Goal: Task Accomplishment & Management: Use online tool/utility

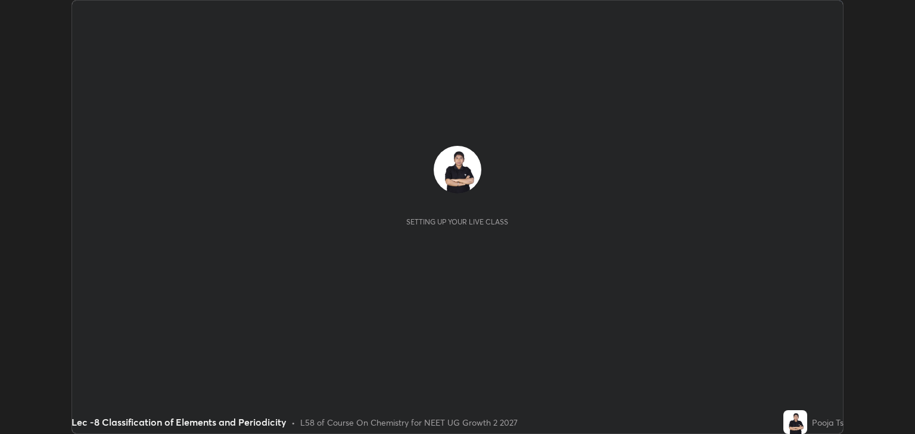
scroll to position [434, 915]
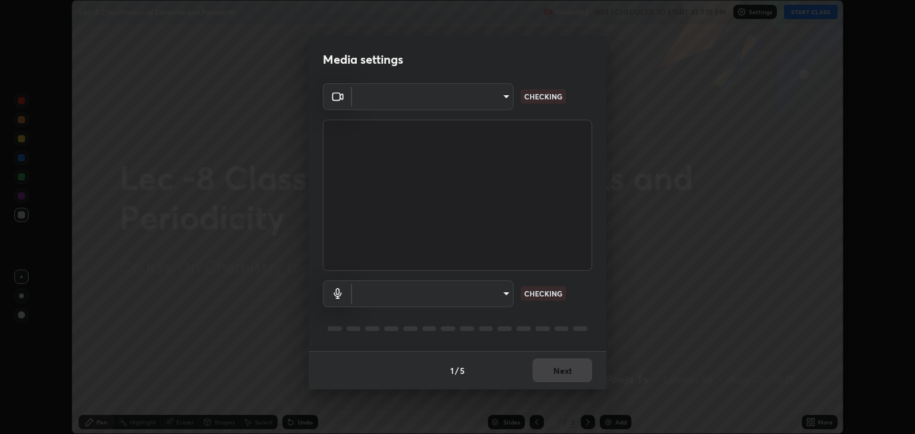
type input "6889e5757fad77820649456bc3a7e4ae290f4e048e3f3cb88d02d5782dedffd8"
type input "default"
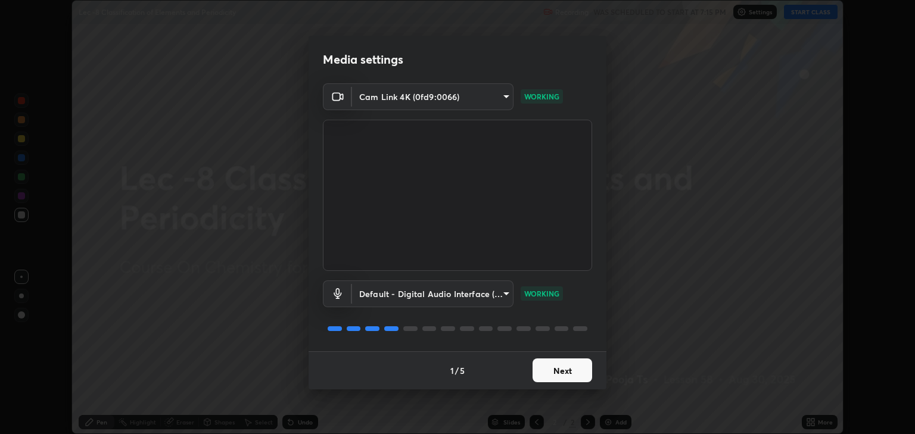
click at [579, 375] on button "Next" at bounding box center [563, 371] width 60 height 24
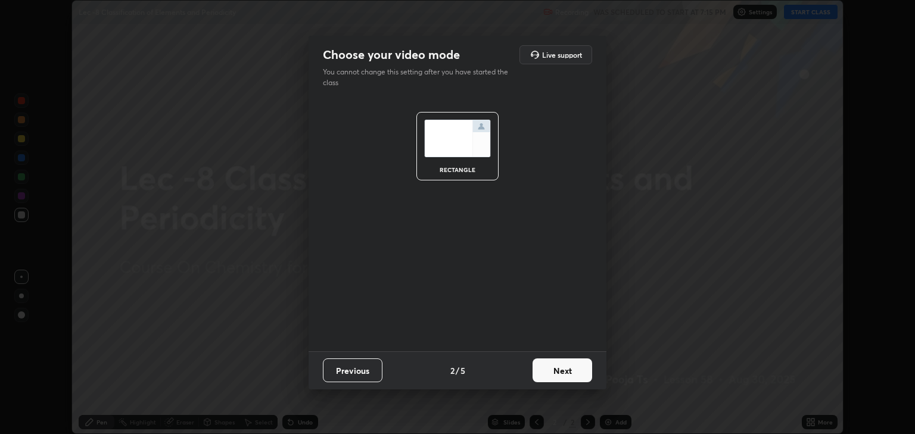
click at [582, 368] on button "Next" at bounding box center [563, 371] width 60 height 24
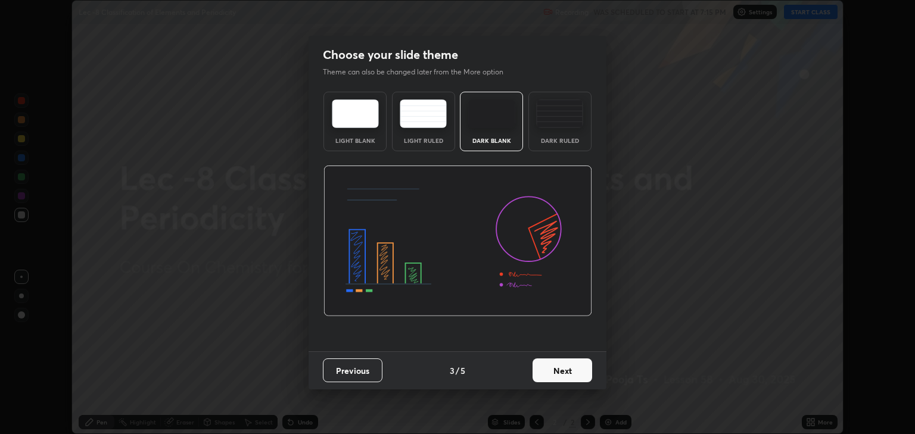
click at [578, 372] on button "Next" at bounding box center [563, 371] width 60 height 24
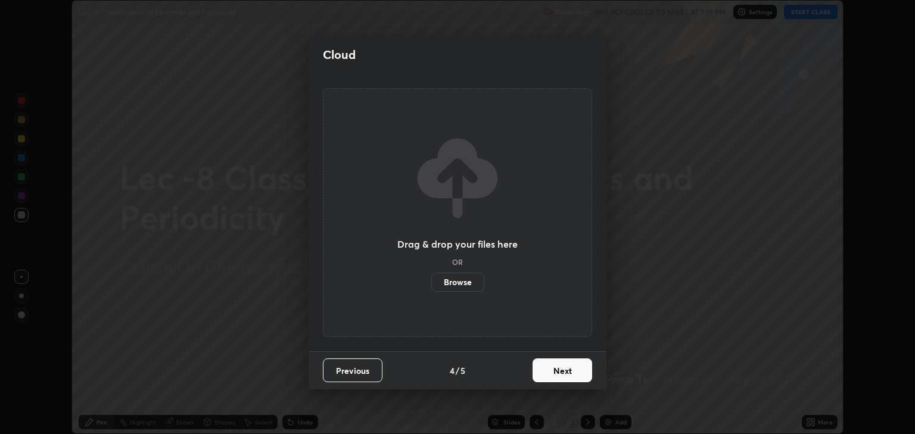
click at [585, 373] on button "Next" at bounding box center [563, 371] width 60 height 24
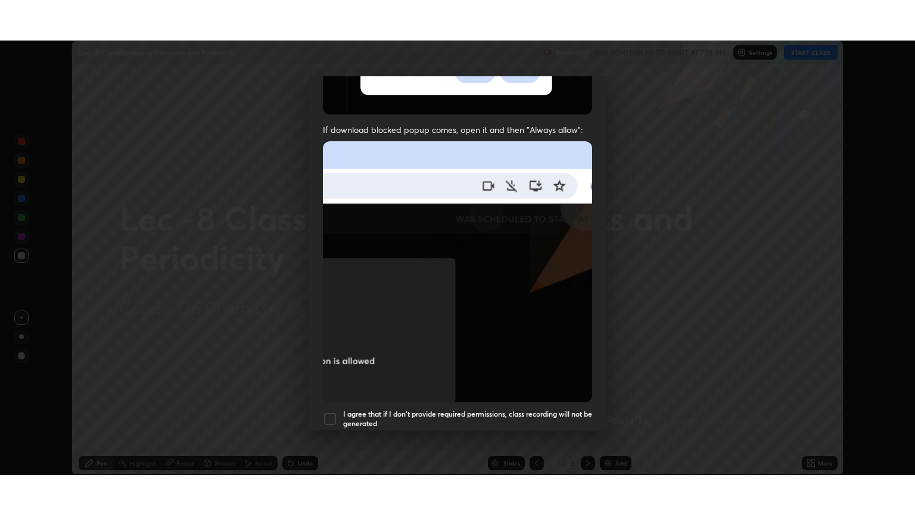
scroll to position [241, 0]
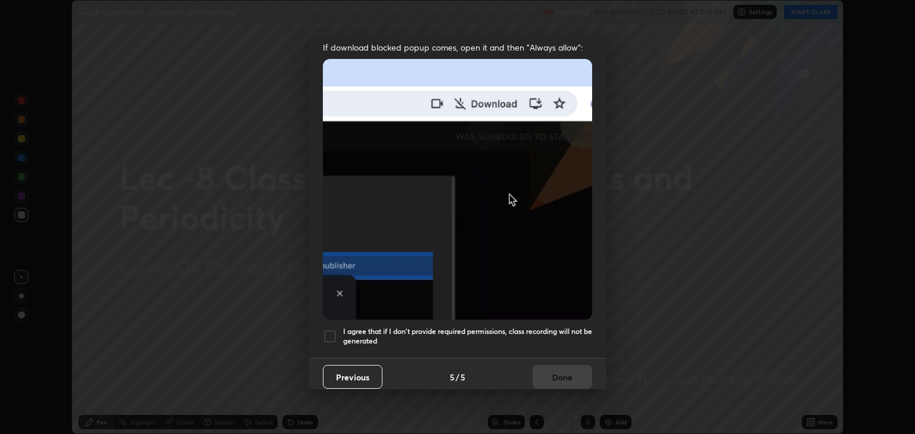
click at [324, 331] on div at bounding box center [330, 337] width 14 height 14
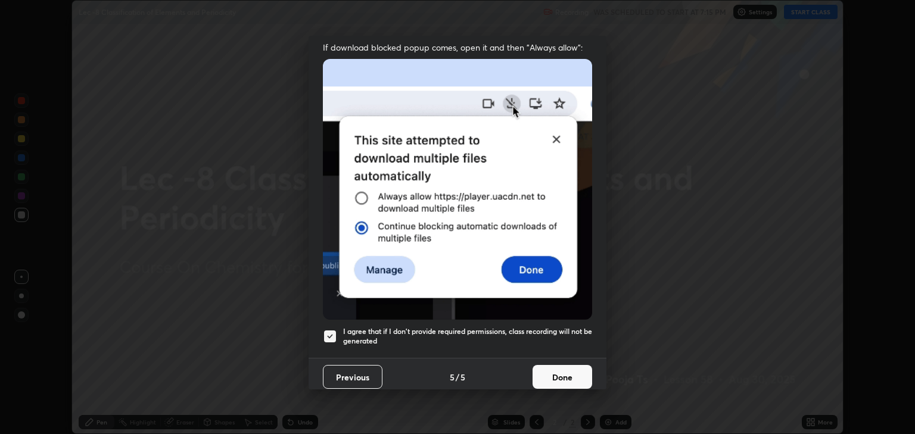
click at [573, 365] on button "Done" at bounding box center [563, 377] width 60 height 24
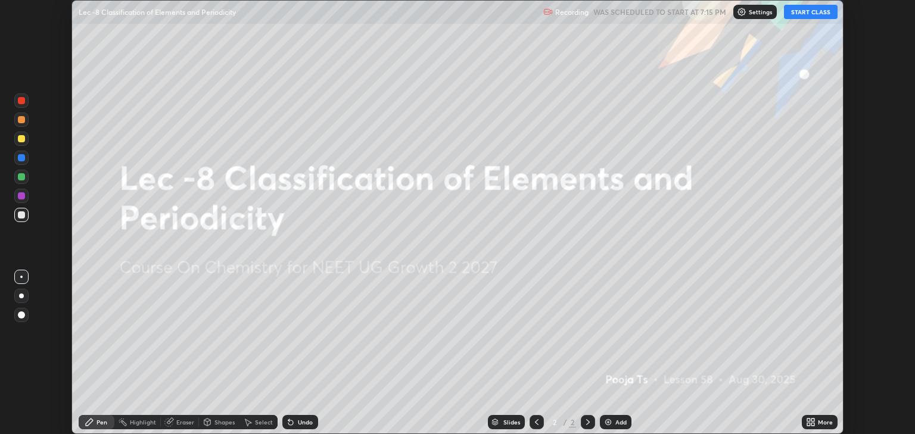
click at [806, 18] on button "START CLASS" at bounding box center [811, 12] width 54 height 14
click at [818, 426] on div "More" at bounding box center [820, 422] width 36 height 14
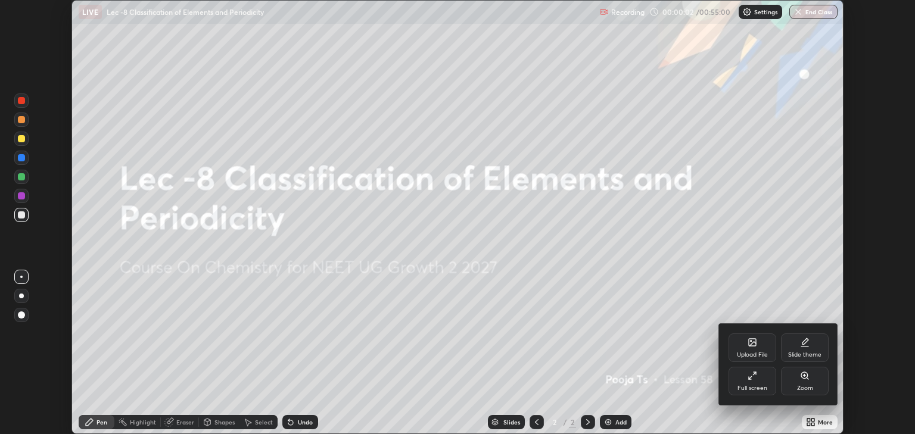
click at [765, 384] on div "Full screen" at bounding box center [753, 381] width 48 height 29
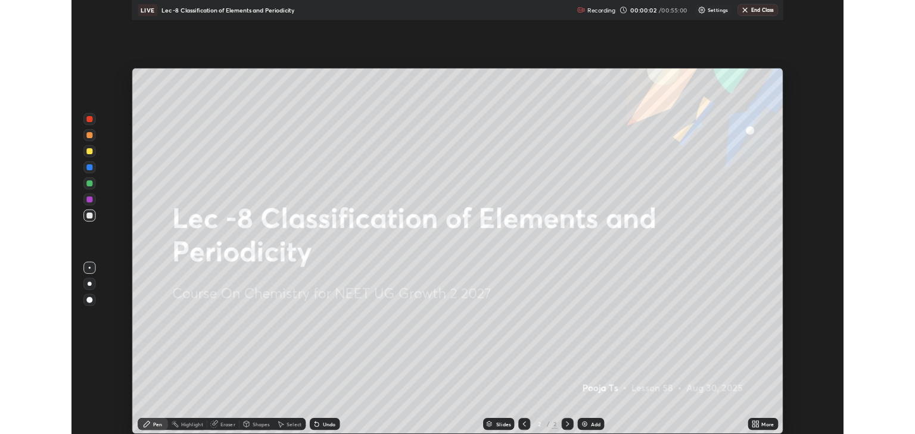
scroll to position [515, 915]
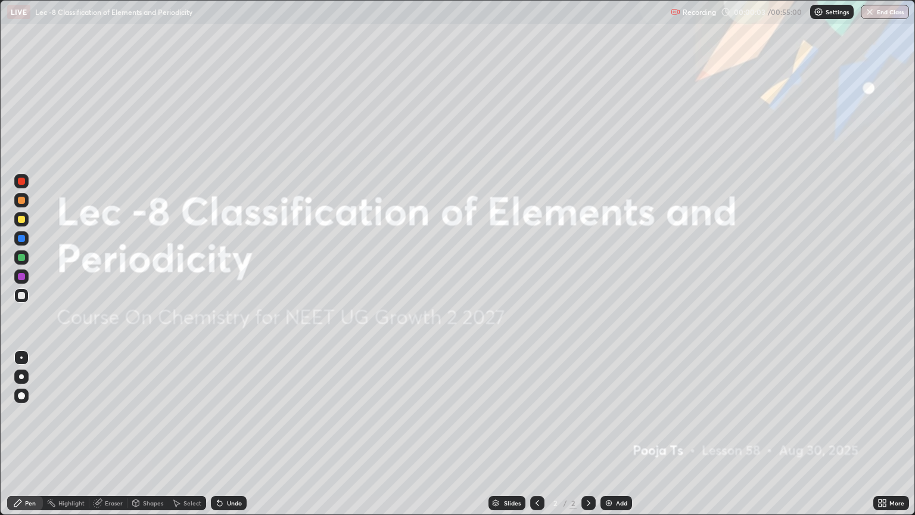
click at [630, 434] on div "Add" at bounding box center [617, 503] width 32 height 14
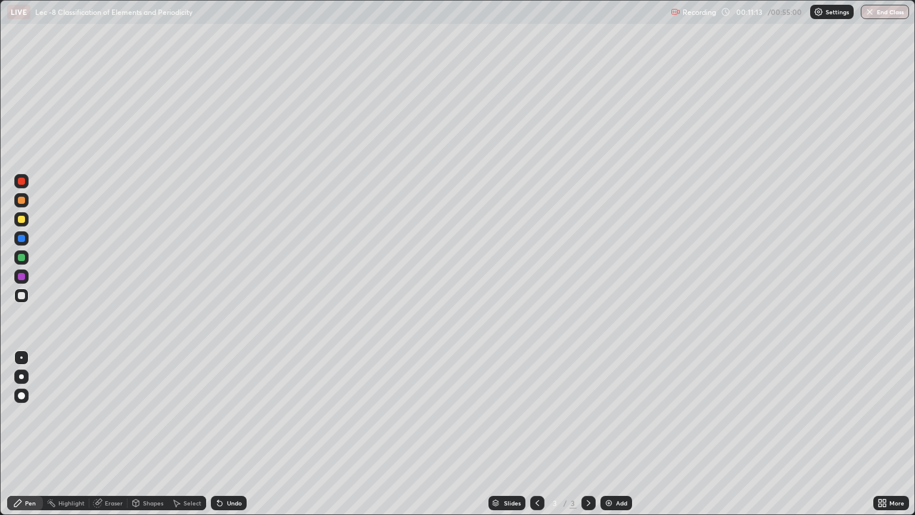
click at [606, 434] on img at bounding box center [609, 503] width 10 height 10
click at [26, 256] on div at bounding box center [21, 257] width 14 height 14
click at [227, 434] on div "Undo" at bounding box center [234, 503] width 15 height 6
click at [626, 434] on div "Add" at bounding box center [617, 503] width 32 height 14
click at [28, 302] on div at bounding box center [21, 295] width 14 height 19
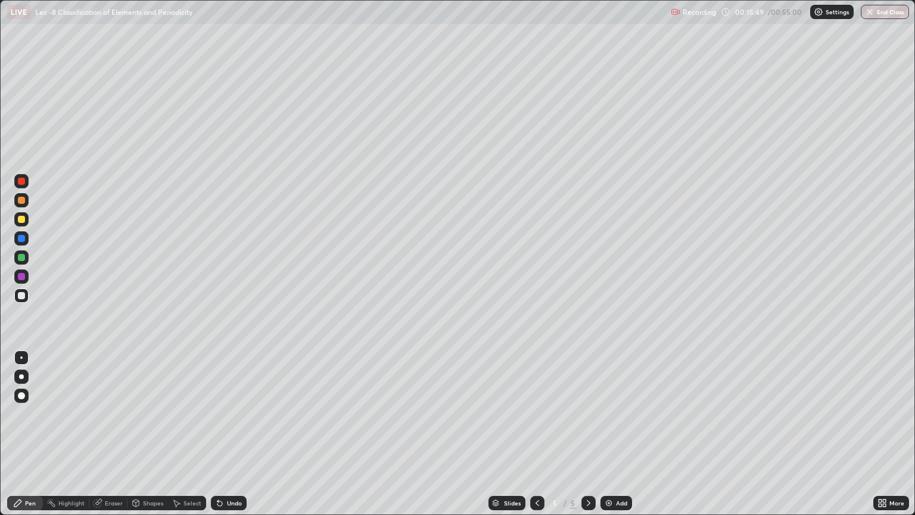
click at [153, 434] on div "Shapes" at bounding box center [148, 503] width 41 height 14
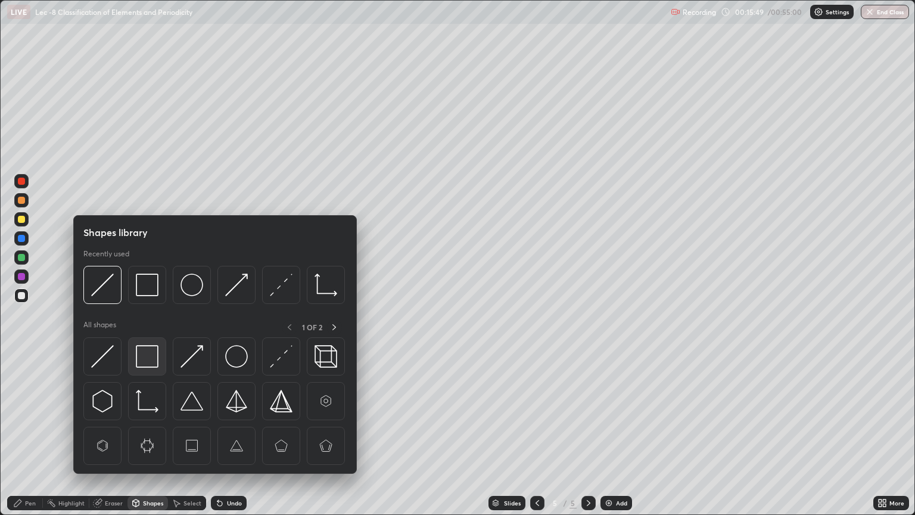
click at [148, 355] on img at bounding box center [147, 356] width 23 height 23
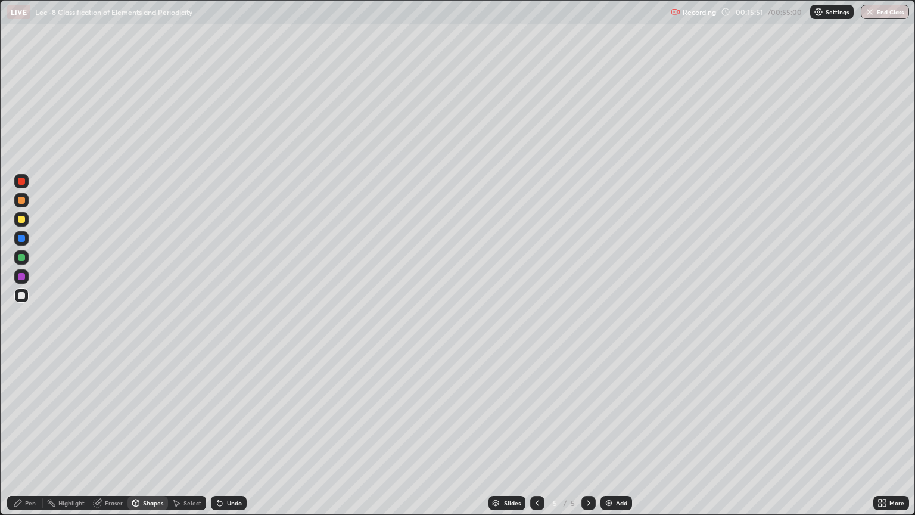
click at [36, 434] on div "Pen" at bounding box center [25, 503] width 36 height 14
click at [21, 220] on div at bounding box center [21, 219] width 7 height 7
click at [610, 434] on img at bounding box center [609, 503] width 10 height 10
click at [535, 434] on icon at bounding box center [538, 503] width 10 height 10
click at [625, 434] on div "Add" at bounding box center [617, 503] width 32 height 14
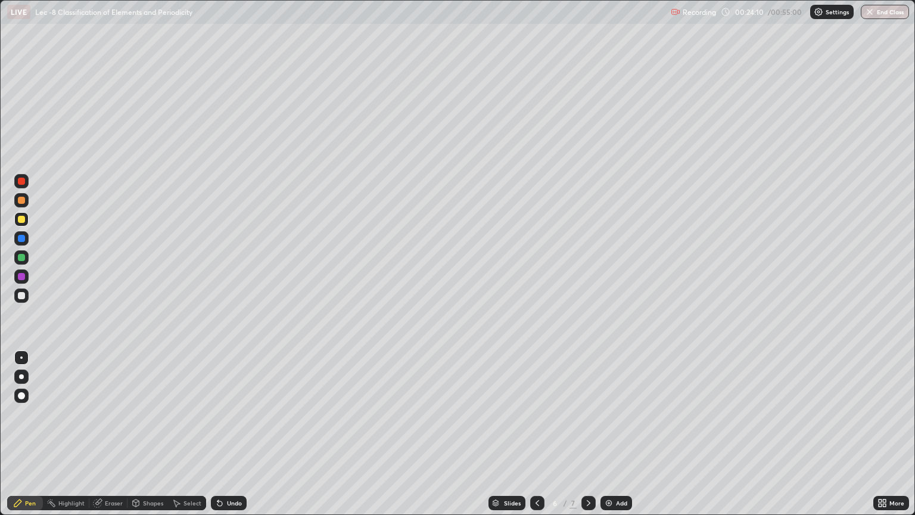
click at [538, 434] on icon at bounding box center [538, 503] width 10 height 10
click at [536, 434] on icon at bounding box center [538, 503] width 10 height 10
click at [588, 434] on icon at bounding box center [589, 503] width 10 height 10
click at [589, 434] on icon at bounding box center [589, 503] width 10 height 10
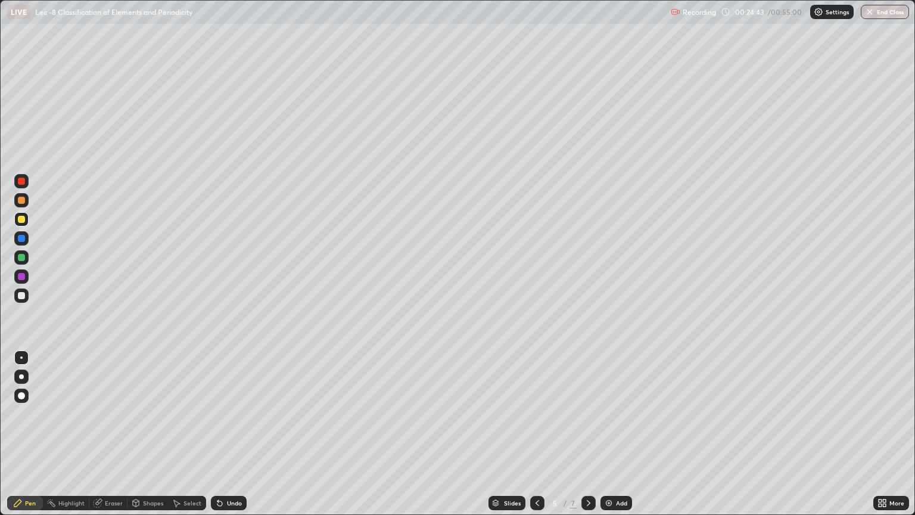
click at [589, 434] on icon at bounding box center [589, 503] width 10 height 10
click at [587, 434] on icon at bounding box center [589, 503] width 4 height 6
click at [619, 434] on div "Add" at bounding box center [621, 503] width 11 height 6
click at [27, 300] on div at bounding box center [21, 295] width 14 height 14
click at [24, 219] on div at bounding box center [21, 219] width 7 height 7
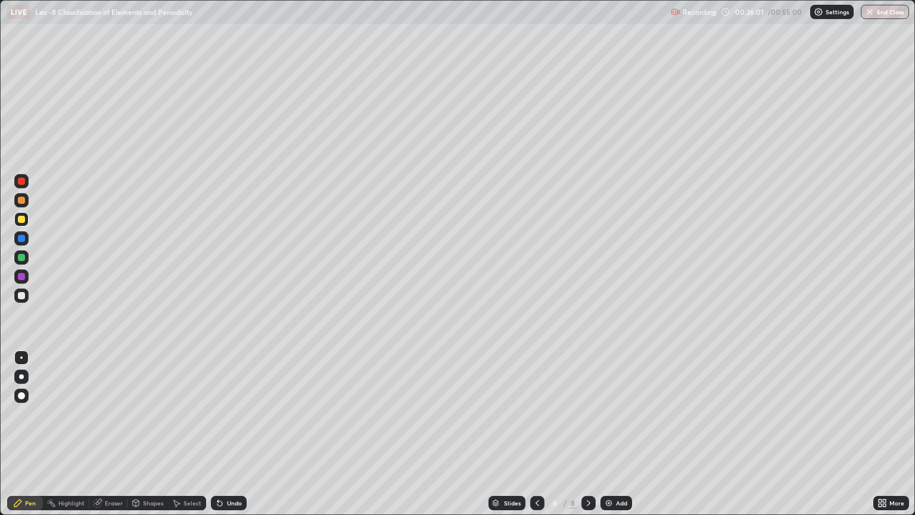
click at [23, 258] on div at bounding box center [21, 257] width 7 height 7
click at [23, 219] on div at bounding box center [21, 219] width 7 height 7
click at [25, 205] on div at bounding box center [21, 200] width 14 height 14
click at [219, 434] on icon at bounding box center [220, 503] width 5 height 5
click at [239, 434] on div "Undo" at bounding box center [234, 503] width 15 height 6
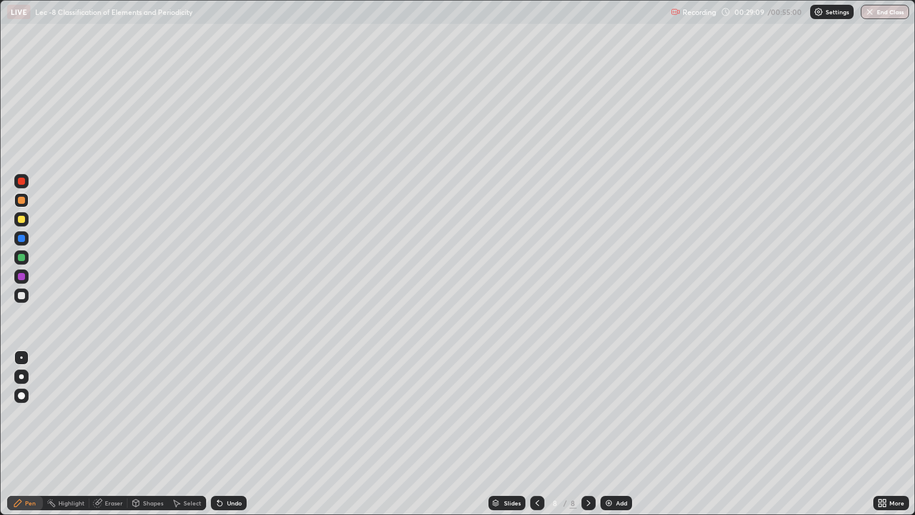
click at [26, 222] on div at bounding box center [21, 219] width 14 height 14
click at [230, 434] on div "Undo" at bounding box center [234, 503] width 15 height 6
click at [611, 434] on img at bounding box center [609, 503] width 10 height 10
click at [25, 296] on div at bounding box center [21, 295] width 14 height 14
click at [26, 202] on div at bounding box center [21, 200] width 14 height 14
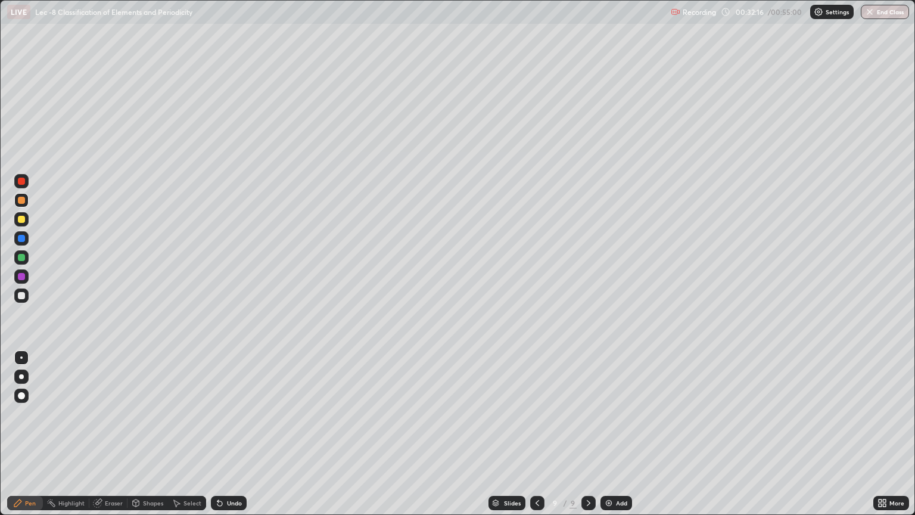
click at [218, 434] on icon at bounding box center [220, 503] width 5 height 5
click at [218, 434] on div "Undo" at bounding box center [229, 503] width 36 height 14
click at [24, 297] on div at bounding box center [21, 295] width 7 height 7
click at [218, 434] on icon at bounding box center [218, 500] width 1 height 1
click at [218, 434] on icon at bounding box center [220, 503] width 5 height 5
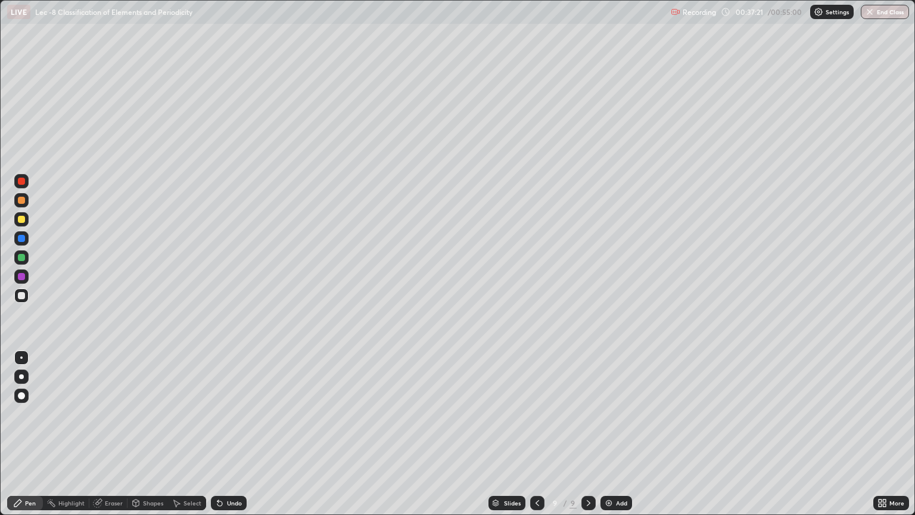
click at [211, 434] on div "Undo" at bounding box center [229, 503] width 36 height 14
click at [218, 434] on icon at bounding box center [220, 503] width 5 height 5
click at [211, 434] on div "Undo" at bounding box center [229, 503] width 36 height 14
click at [218, 434] on icon at bounding box center [220, 503] width 5 height 5
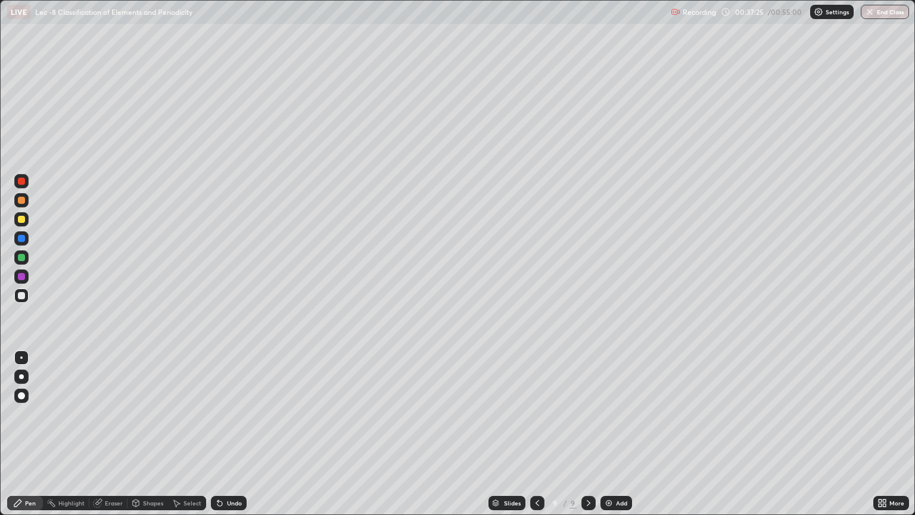
click at [218, 434] on icon at bounding box center [218, 500] width 1 height 1
click at [218, 434] on icon at bounding box center [220, 503] width 5 height 5
click at [618, 434] on div "Add" at bounding box center [617, 503] width 32 height 14
click at [228, 434] on div "Undo" at bounding box center [229, 503] width 36 height 14
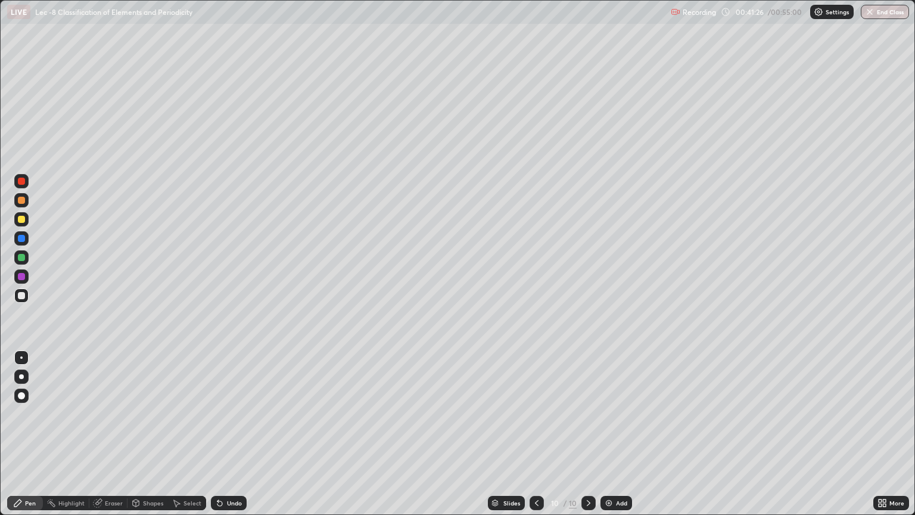
click at [218, 434] on icon at bounding box center [220, 503] width 5 height 5
click at [216, 434] on icon at bounding box center [220, 503] width 10 height 10
click at [218, 434] on icon at bounding box center [218, 500] width 1 height 1
click at [190, 434] on div "Select" at bounding box center [193, 503] width 18 height 6
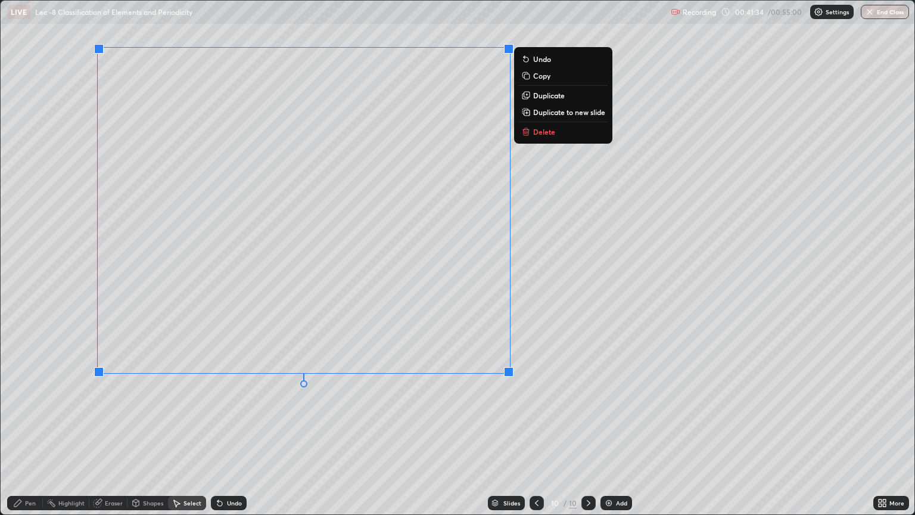
click at [34, 434] on div "Pen" at bounding box center [30, 503] width 11 height 6
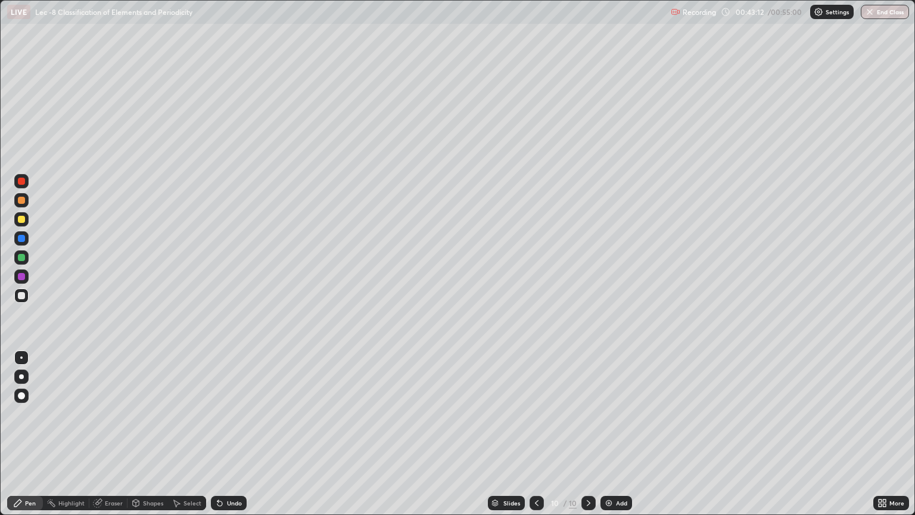
click at [543, 434] on div at bounding box center [537, 503] width 14 height 14
click at [191, 434] on div "Select" at bounding box center [187, 503] width 38 height 14
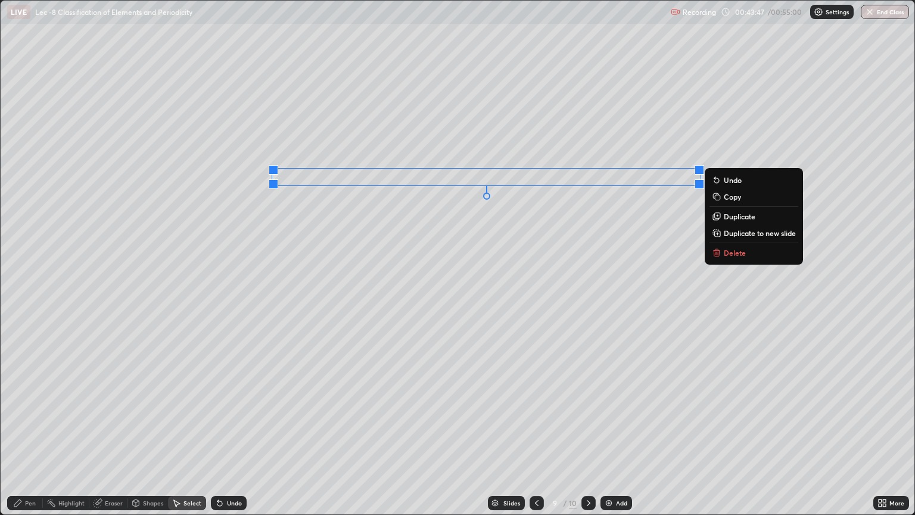
click at [395, 434] on div "0 ° Undo Copy Duplicate Duplicate to new slide Delete" at bounding box center [458, 258] width 914 height 514
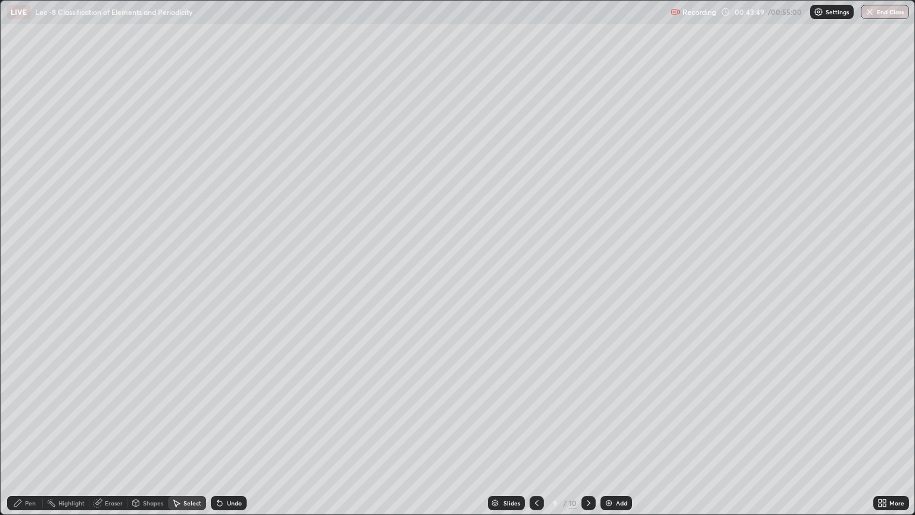
click at [27, 434] on div "Pen" at bounding box center [30, 503] width 11 height 6
click at [26, 223] on div at bounding box center [21, 219] width 14 height 14
click at [586, 434] on icon at bounding box center [589, 503] width 10 height 10
click at [535, 434] on div at bounding box center [537, 503] width 14 height 14
click at [592, 434] on div at bounding box center [589, 503] width 14 height 14
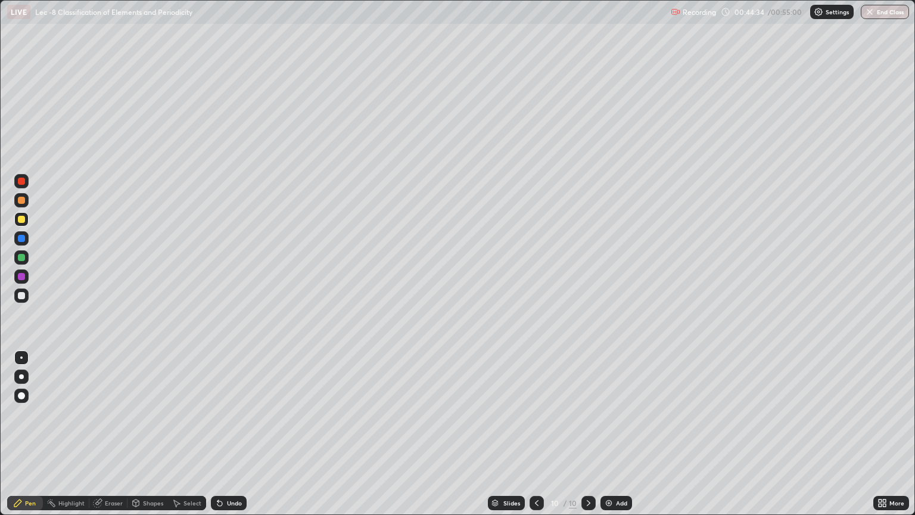
click at [26, 297] on div at bounding box center [21, 295] width 14 height 14
click at [536, 434] on icon at bounding box center [537, 503] width 10 height 10
click at [588, 434] on icon at bounding box center [589, 503] width 10 height 10
click at [224, 434] on div "Undo" at bounding box center [229, 503] width 36 height 14
click at [112, 434] on div "Eraser" at bounding box center [114, 503] width 18 height 6
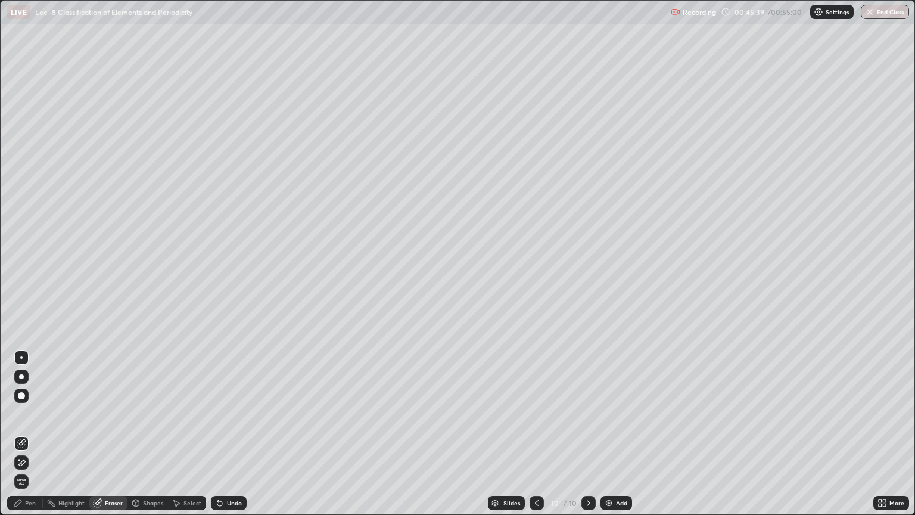
click at [33, 434] on div "Pen" at bounding box center [30, 503] width 11 height 6
click at [110, 434] on div "Eraser" at bounding box center [114, 503] width 18 height 6
click at [23, 434] on div "Erase all" at bounding box center [21, 481] width 14 height 14
click at [536, 434] on icon at bounding box center [537, 503] width 10 height 10
click at [588, 434] on icon at bounding box center [589, 503] width 10 height 10
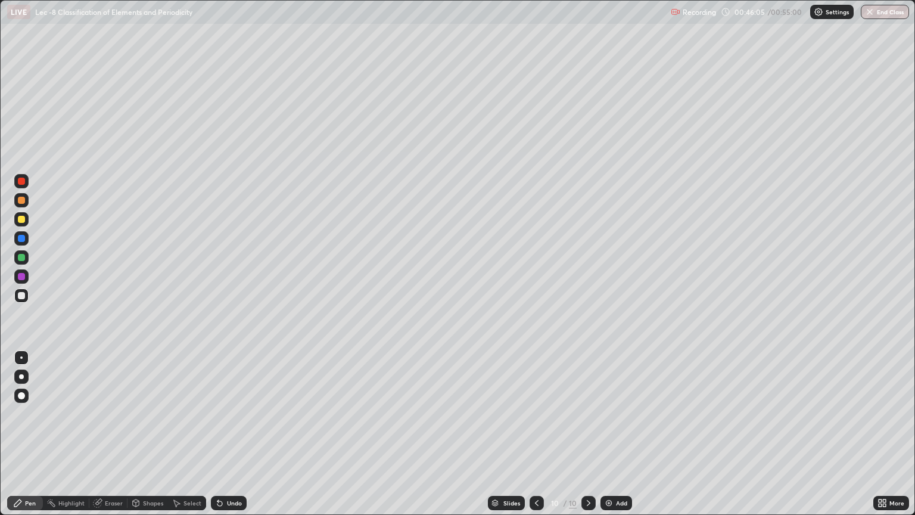
click at [588, 434] on icon at bounding box center [589, 503] width 10 height 10
click at [535, 434] on icon at bounding box center [537, 503] width 10 height 10
click at [530, 434] on div at bounding box center [537, 503] width 14 height 14
click at [536, 434] on icon at bounding box center [537, 503] width 10 height 10
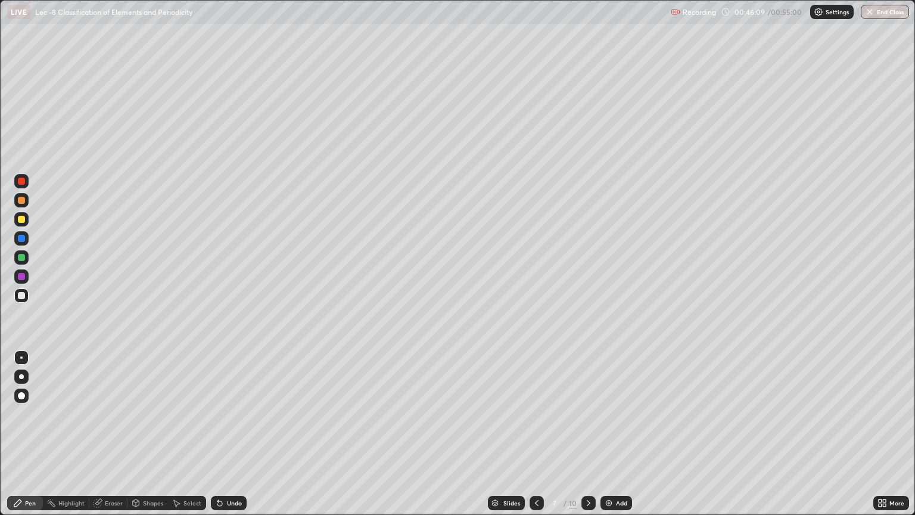
click at [588, 434] on icon at bounding box center [589, 503] width 10 height 10
click at [586, 434] on icon at bounding box center [589, 503] width 10 height 10
click at [587, 434] on icon at bounding box center [589, 503] width 4 height 6
click at [588, 434] on icon at bounding box center [589, 503] width 10 height 10
click at [221, 434] on icon at bounding box center [220, 503] width 5 height 5
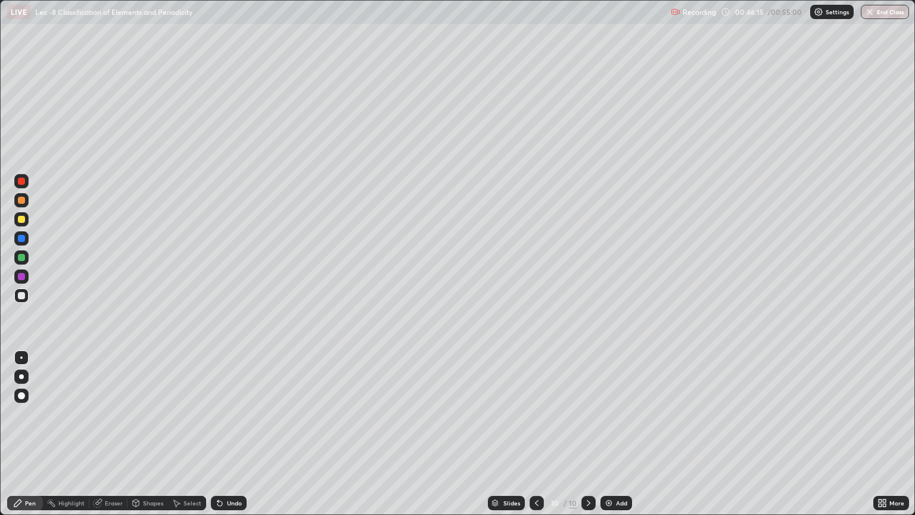
click at [219, 434] on icon at bounding box center [220, 503] width 5 height 5
click at [218, 434] on icon at bounding box center [220, 503] width 5 height 5
click at [219, 434] on icon at bounding box center [220, 503] width 5 height 5
click at [218, 434] on icon at bounding box center [220, 503] width 5 height 5
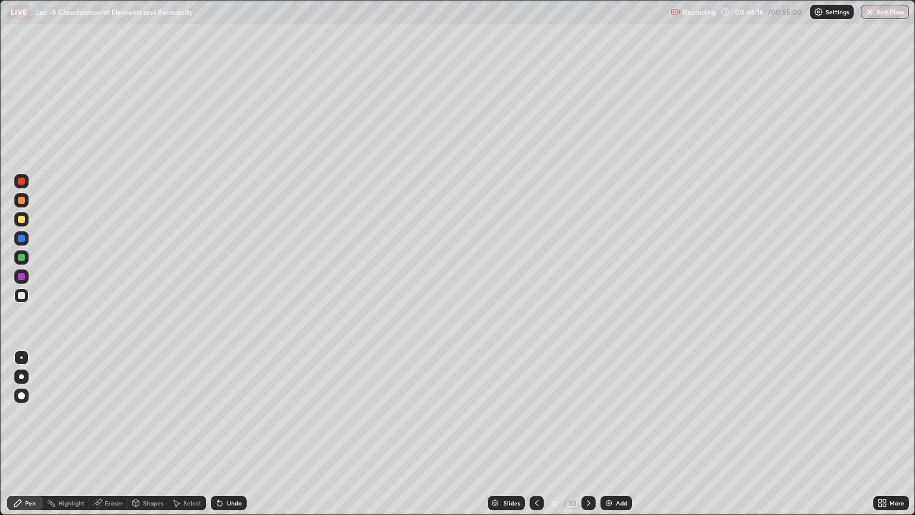
click at [218, 434] on icon at bounding box center [220, 503] width 5 height 5
click at [218, 434] on icon at bounding box center [218, 500] width 1 height 1
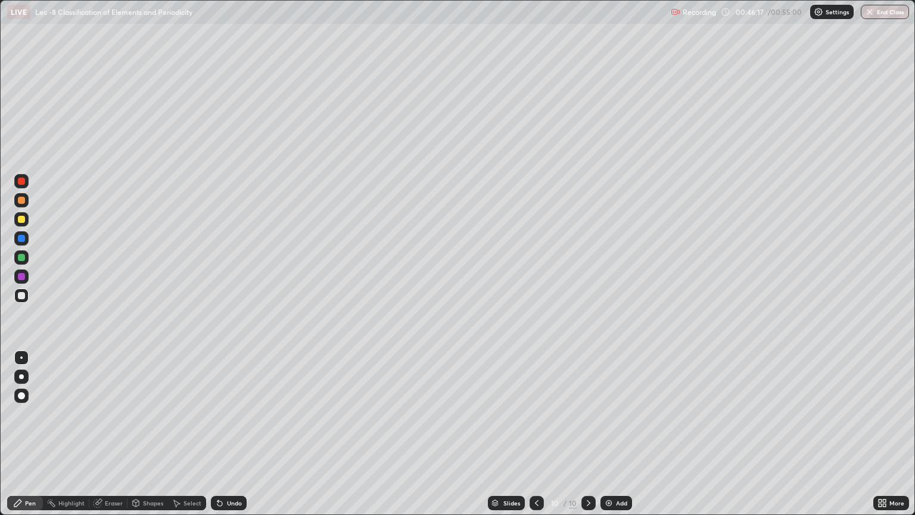
click at [218, 434] on icon at bounding box center [220, 503] width 5 height 5
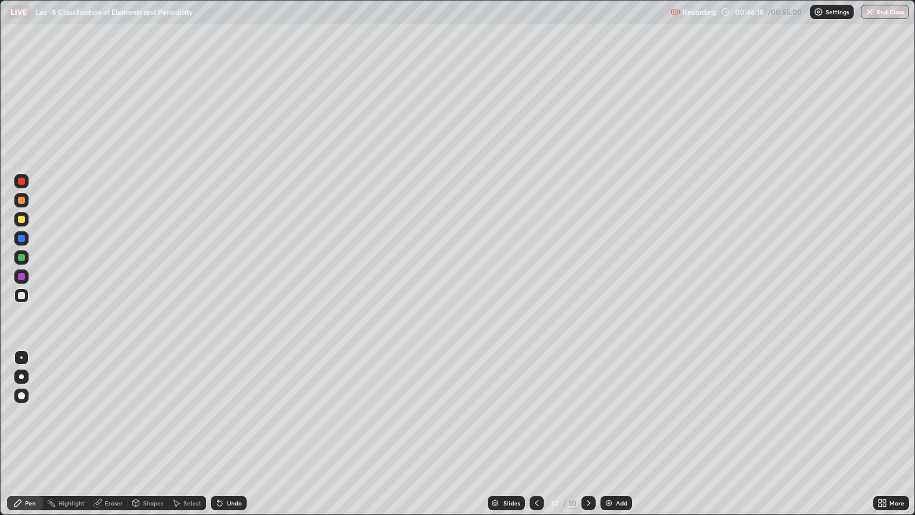
click at [218, 434] on icon at bounding box center [220, 503] width 5 height 5
click at [216, 434] on icon at bounding box center [220, 503] width 10 height 10
click at [223, 434] on icon at bounding box center [220, 503] width 10 height 10
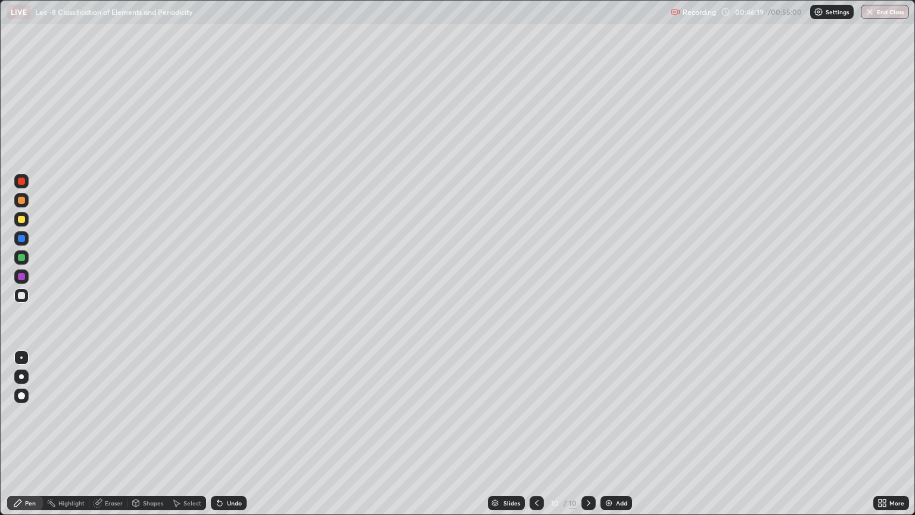
click at [218, 434] on icon at bounding box center [218, 500] width 1 height 1
click at [536, 434] on icon at bounding box center [537, 503] width 10 height 10
click at [588, 434] on icon at bounding box center [589, 503] width 10 height 10
click at [588, 434] on icon at bounding box center [589, 503] width 4 height 6
click at [588, 434] on icon at bounding box center [589, 503] width 10 height 10
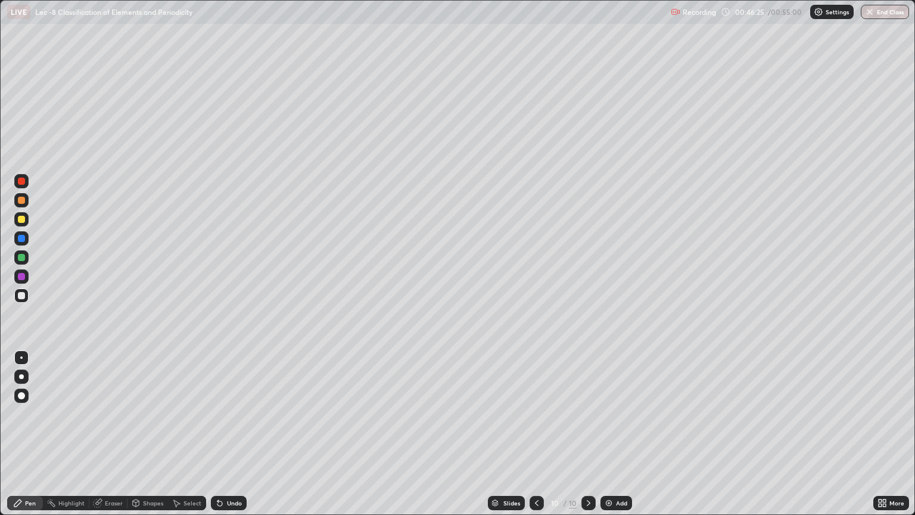
click at [536, 434] on icon at bounding box center [537, 503] width 10 height 10
click at [537, 434] on icon at bounding box center [537, 503] width 10 height 10
click at [536, 434] on icon at bounding box center [537, 503] width 4 height 6
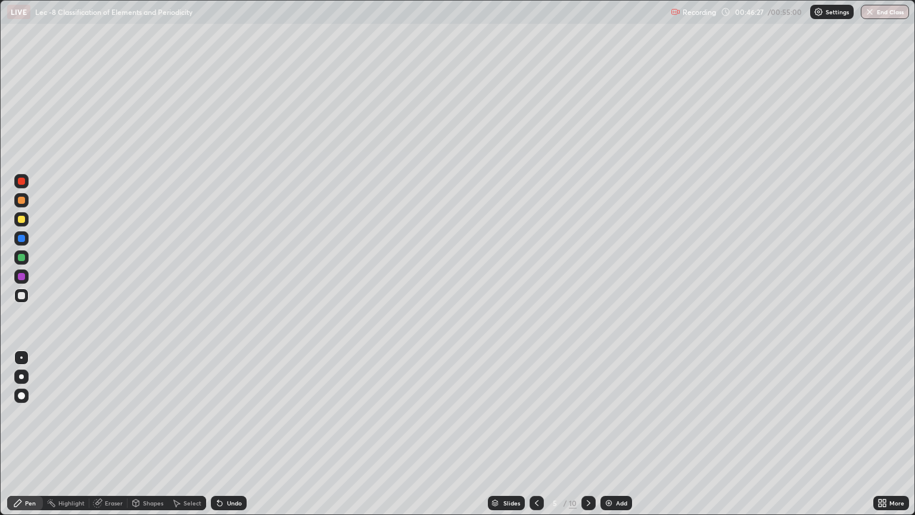
click at [535, 434] on icon at bounding box center [537, 503] width 10 height 10
click at [536, 434] on icon at bounding box center [537, 503] width 4 height 6
click at [535, 434] on icon at bounding box center [537, 503] width 10 height 10
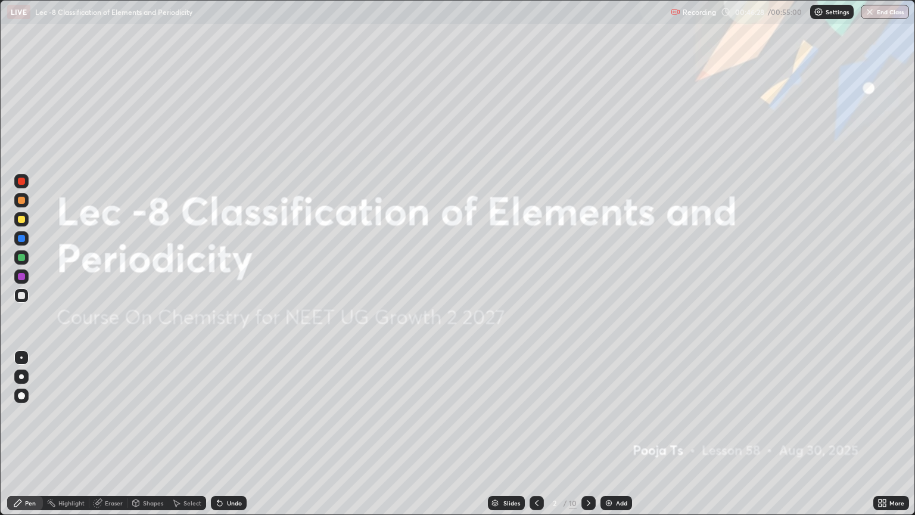
click at [535, 434] on icon at bounding box center [537, 503] width 10 height 10
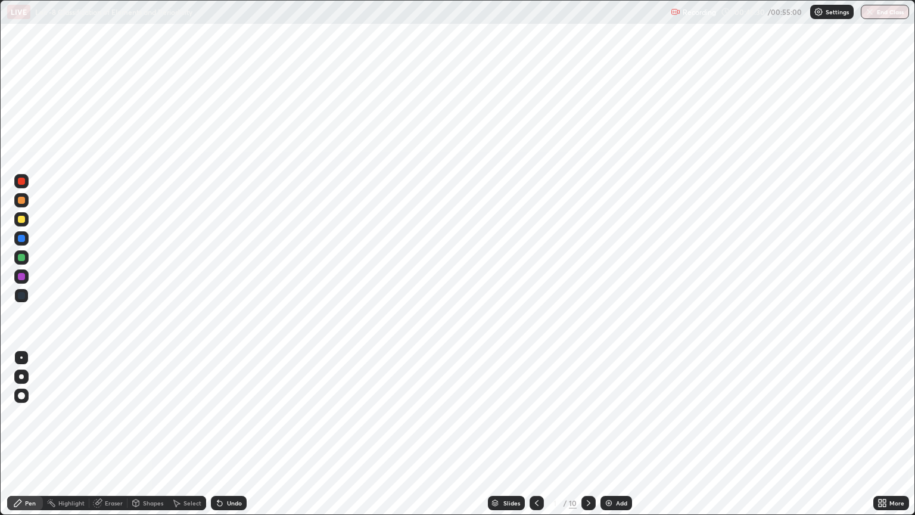
click at [589, 434] on icon at bounding box center [589, 503] width 10 height 10
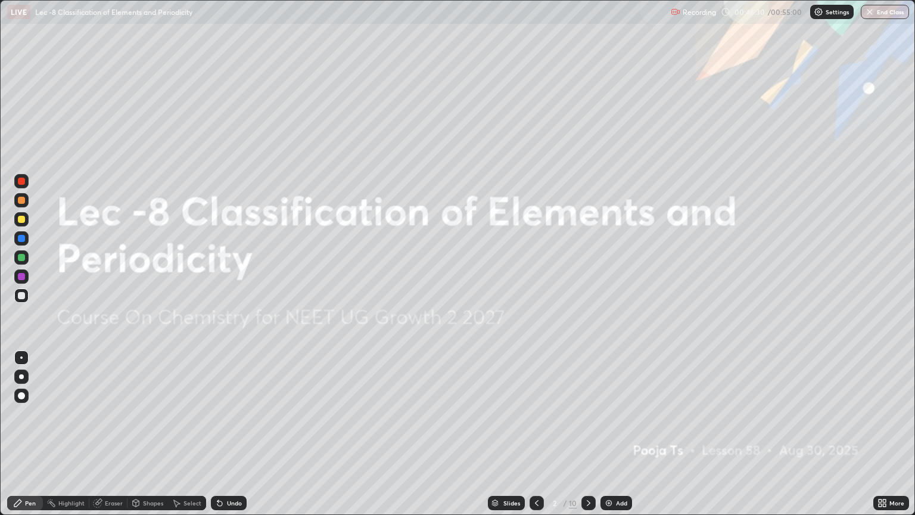
click at [588, 434] on icon at bounding box center [589, 503] width 4 height 6
click at [587, 434] on icon at bounding box center [589, 503] width 10 height 10
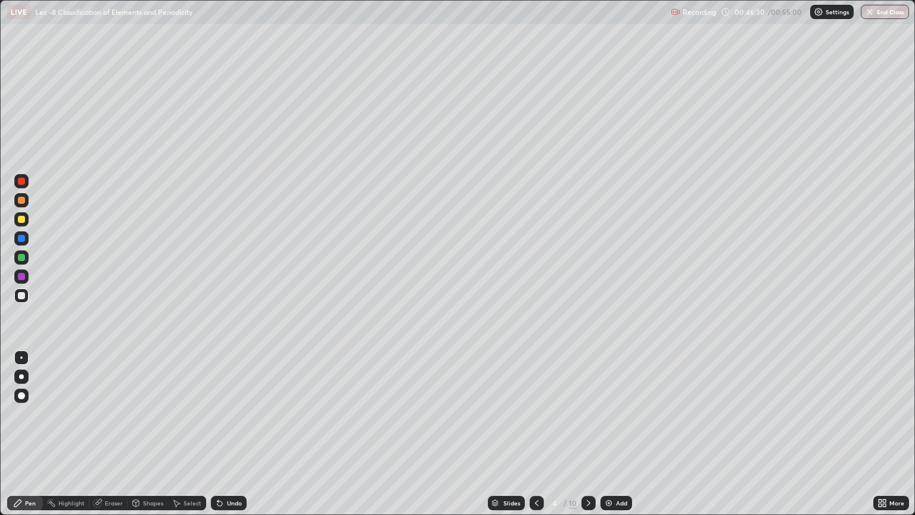
click at [588, 434] on icon at bounding box center [589, 503] width 10 height 10
click at [588, 434] on icon at bounding box center [589, 503] width 4 height 6
click at [587, 434] on icon at bounding box center [589, 503] width 10 height 10
click at [587, 434] on icon at bounding box center [589, 503] width 4 height 6
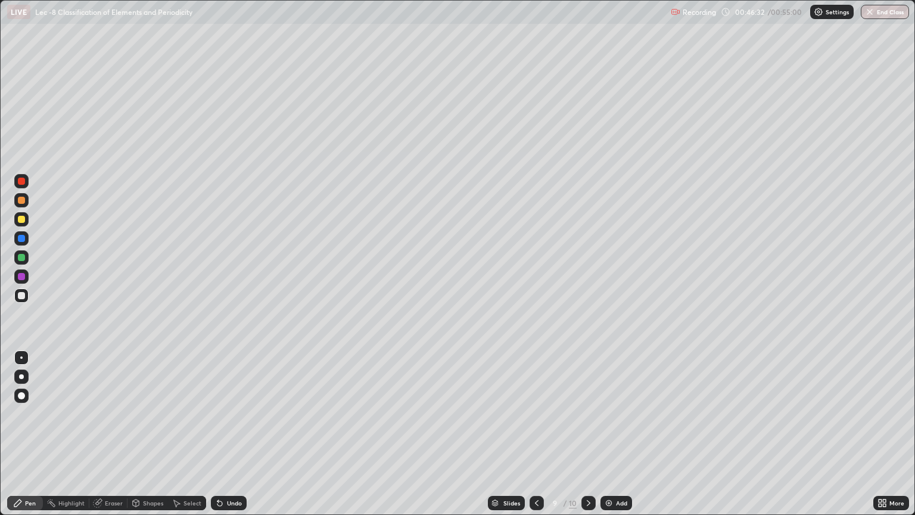
click at [587, 434] on icon at bounding box center [589, 503] width 10 height 10
click at [588, 434] on icon at bounding box center [589, 503] width 10 height 10
click at [589, 434] on icon at bounding box center [589, 503] width 10 height 10
click at [588, 434] on icon at bounding box center [589, 503] width 10 height 10
click at [536, 434] on icon at bounding box center [537, 503] width 10 height 10
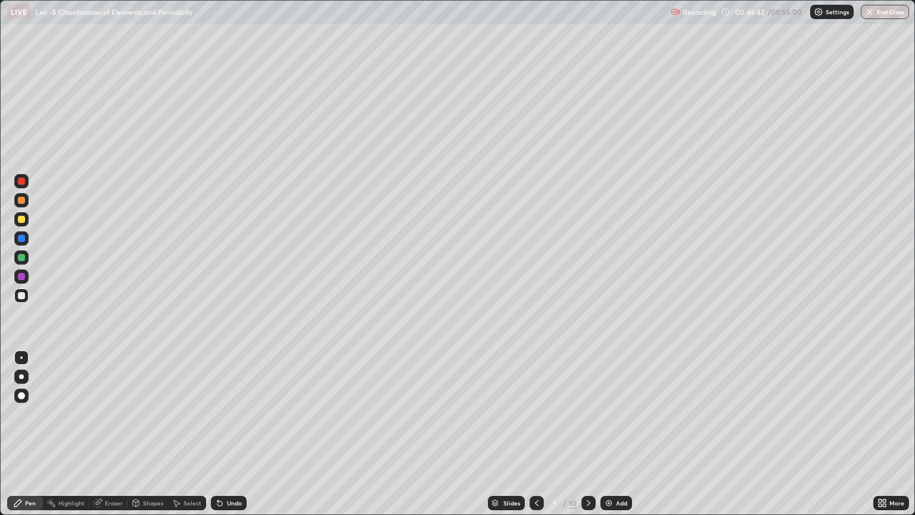
click at [606, 434] on div "Add" at bounding box center [617, 503] width 32 height 14
click at [537, 434] on icon at bounding box center [538, 503] width 4 height 6
click at [588, 434] on icon at bounding box center [589, 503] width 10 height 10
click at [538, 434] on icon at bounding box center [538, 503] width 10 height 10
click at [592, 434] on icon at bounding box center [589, 503] width 10 height 10
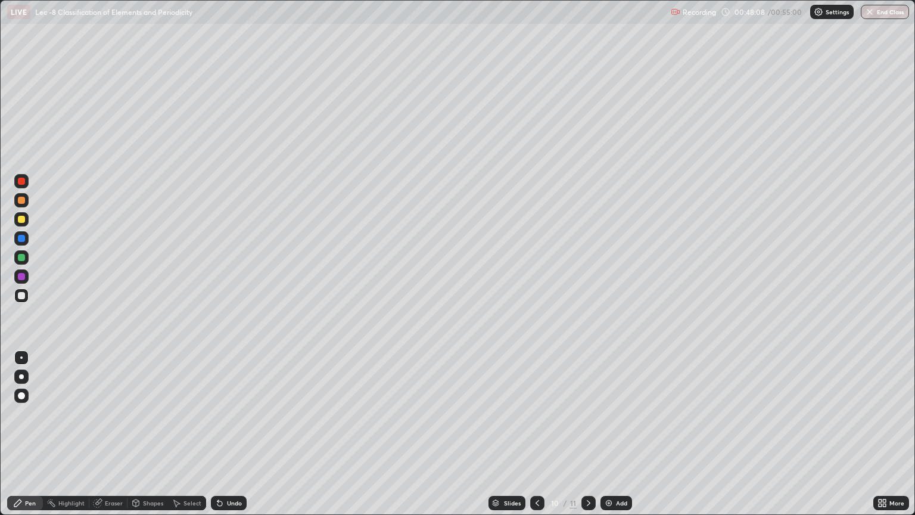
click at [880, 434] on icon at bounding box center [880, 505] width 3 height 3
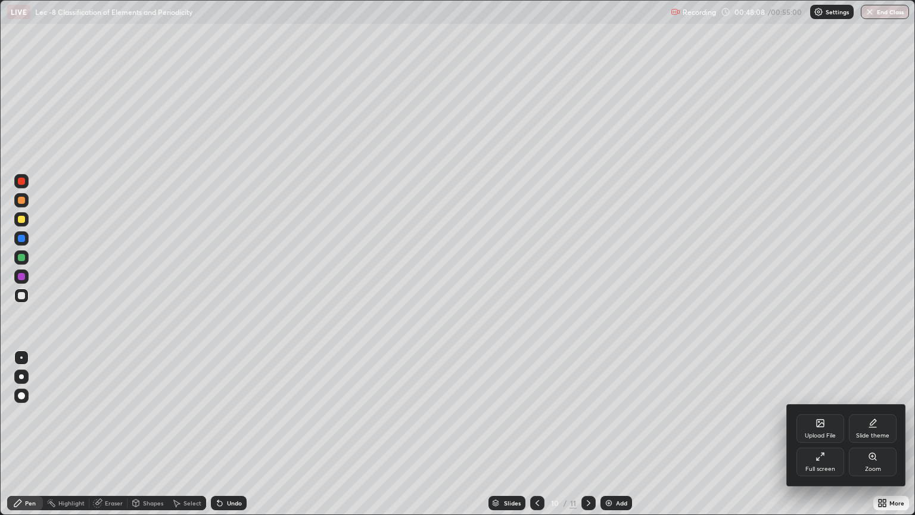
click at [821, 434] on div "Full screen" at bounding box center [821, 469] width 30 height 6
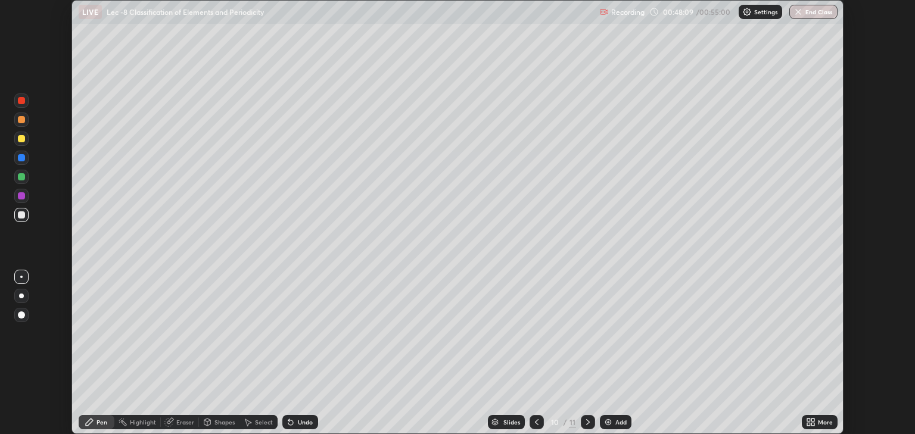
scroll to position [59162, 58681]
click at [802, 13] on img "button" at bounding box center [799, 12] width 10 height 10
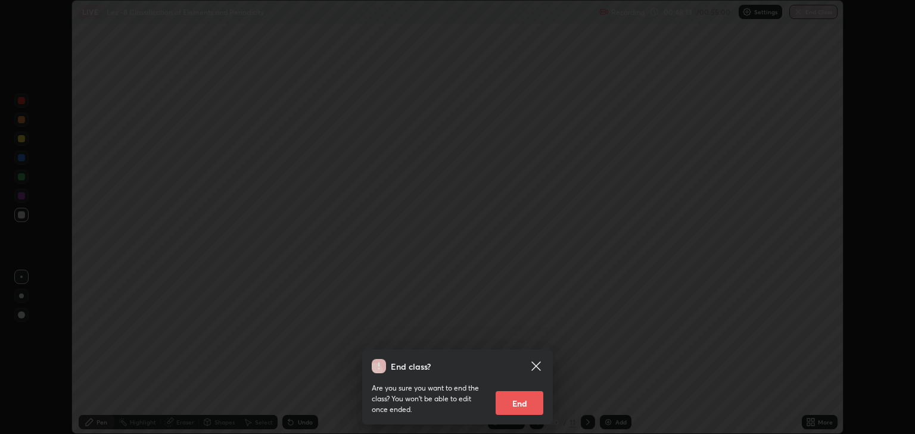
click at [520, 399] on button "End" at bounding box center [520, 404] width 48 height 24
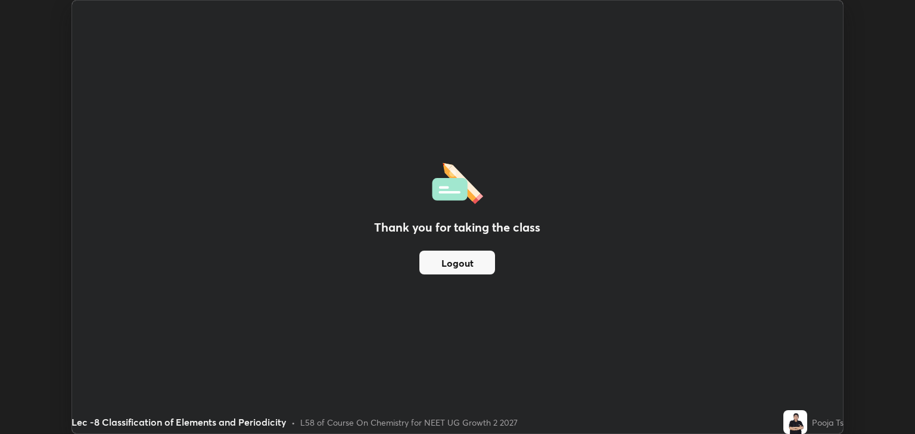
click at [488, 263] on button "Logout" at bounding box center [458, 263] width 76 height 24
click at [863, 275] on div "Thank you for taking the class Logout Setting up your live class" at bounding box center [457, 217] width 915 height 434
